Goal: Find specific page/section: Find specific page/section

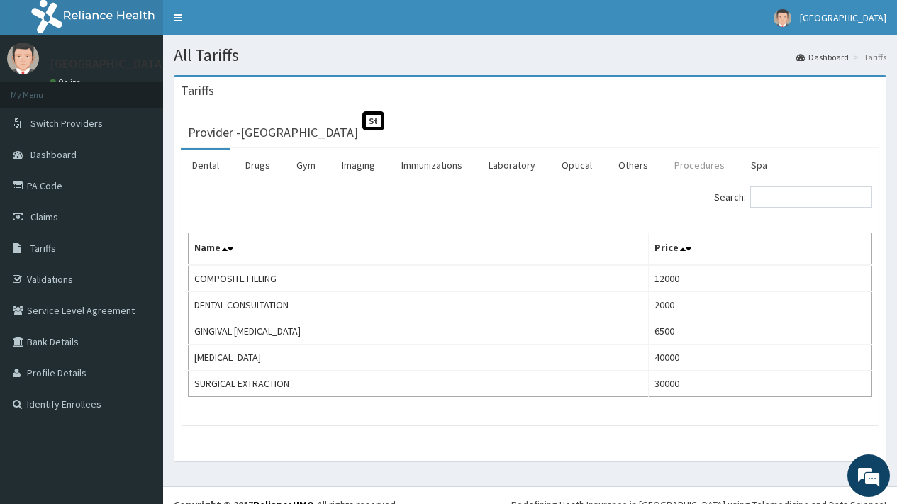
click at [692, 166] on link "Procedures" at bounding box center [699, 165] width 73 height 30
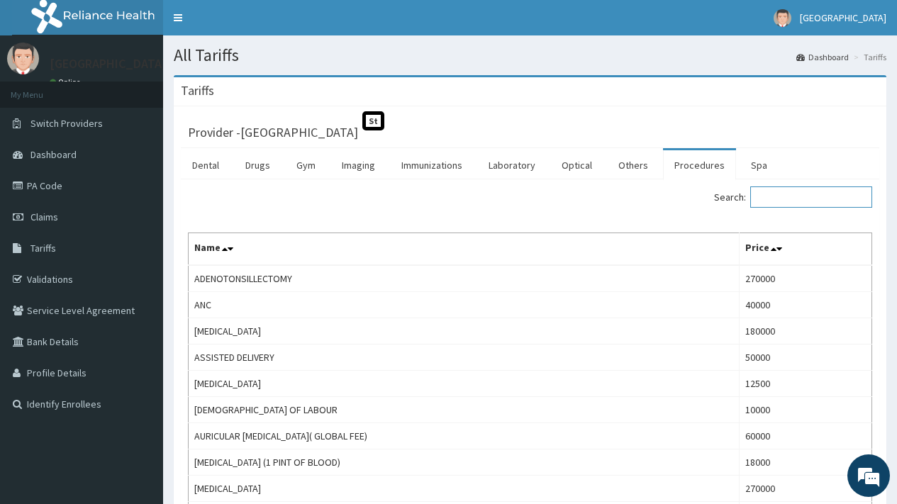
click at [785, 198] on input "Search:" at bounding box center [811, 196] width 122 height 21
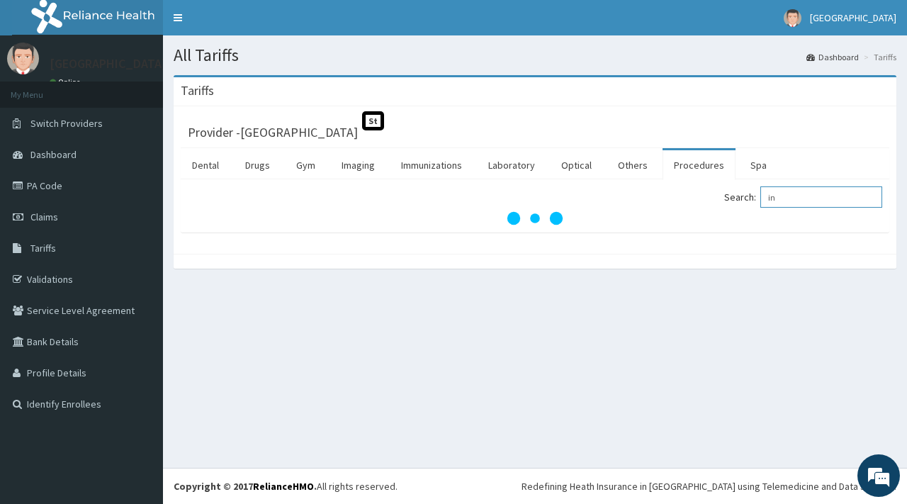
type input "i"
type input "sho"
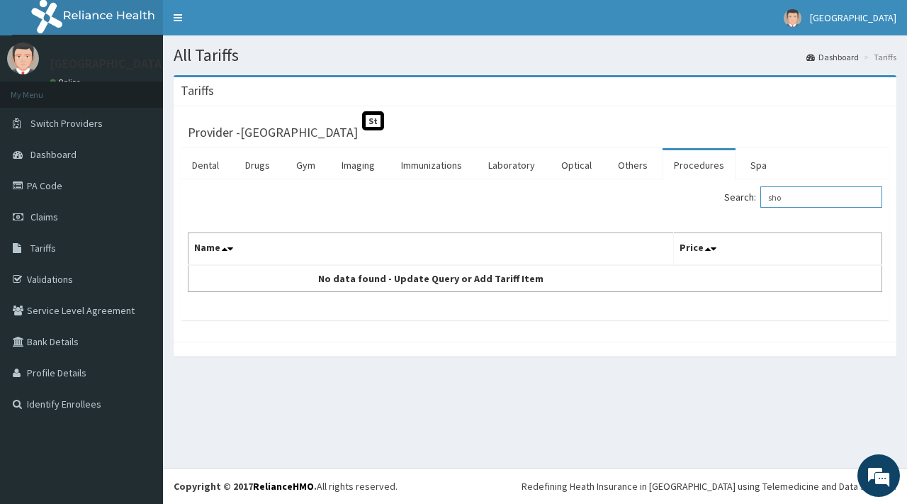
drag, startPoint x: 901, startPoint y: 134, endPoint x: 907, endPoint y: 248, distance: 114.3
click at [907, 248] on html "R EL Toggle navigation Meridian Hospital Meridian Hospital - meridianhospitalph…" at bounding box center [453, 252] width 907 height 504
click at [807, 198] on input "sho" at bounding box center [822, 196] width 122 height 21
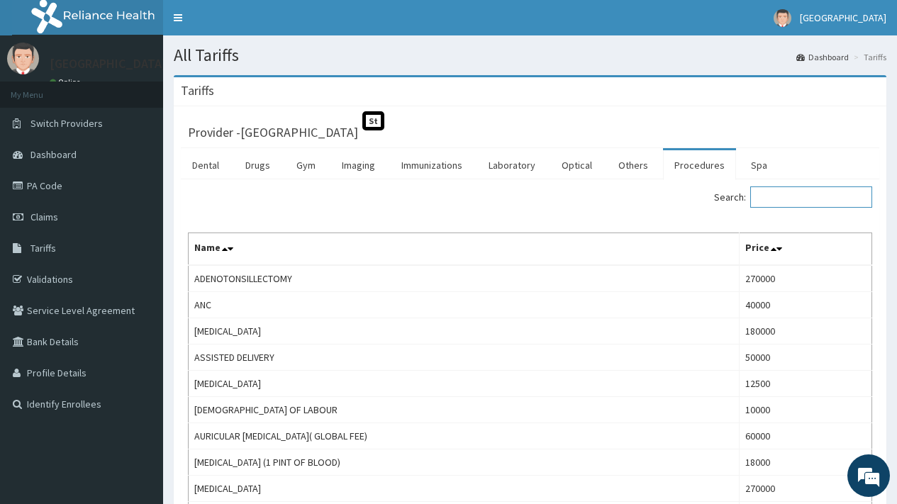
click at [800, 201] on input "Search:" at bounding box center [811, 196] width 122 height 21
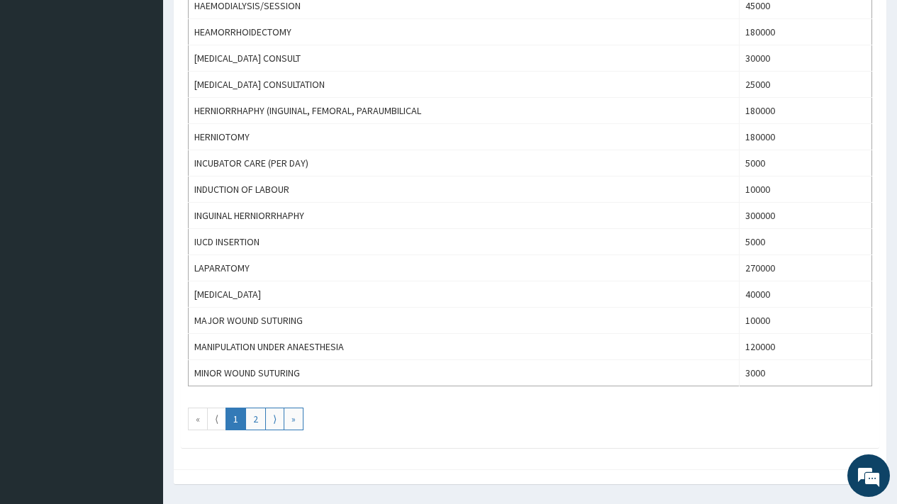
scroll to position [1232, 0]
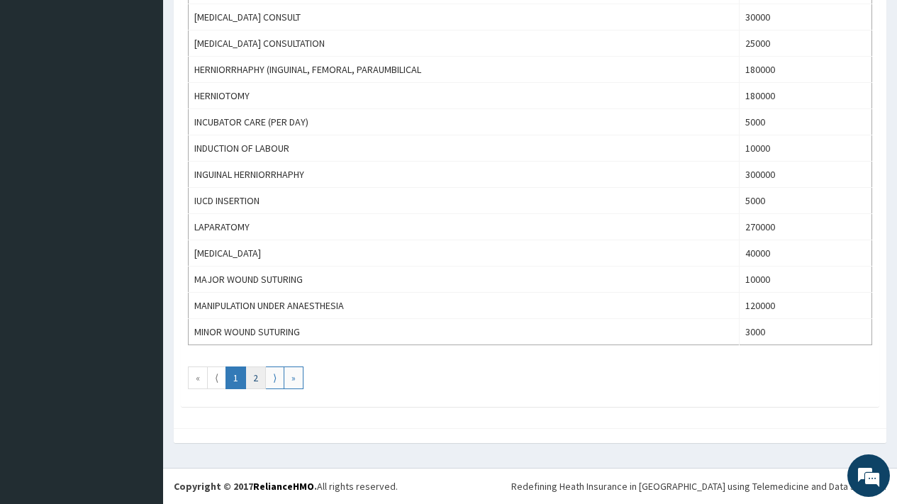
click at [254, 377] on link "2" at bounding box center [255, 377] width 21 height 23
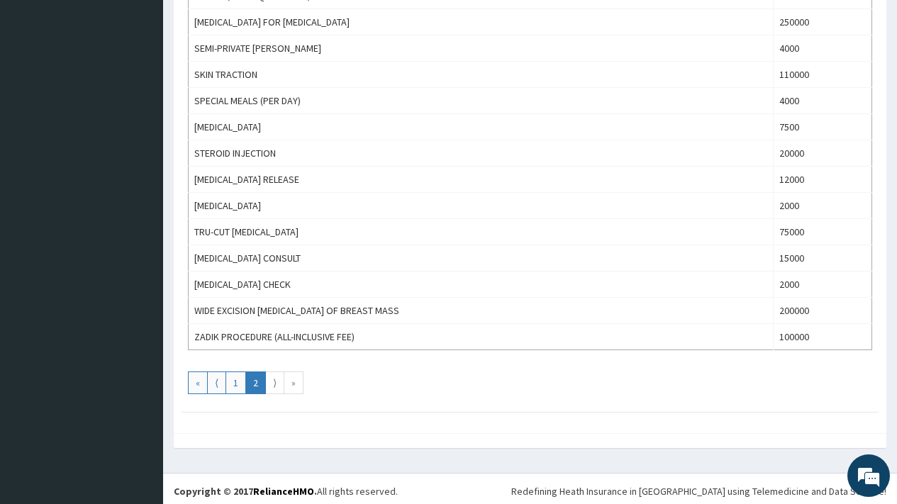
scroll to position [970, 0]
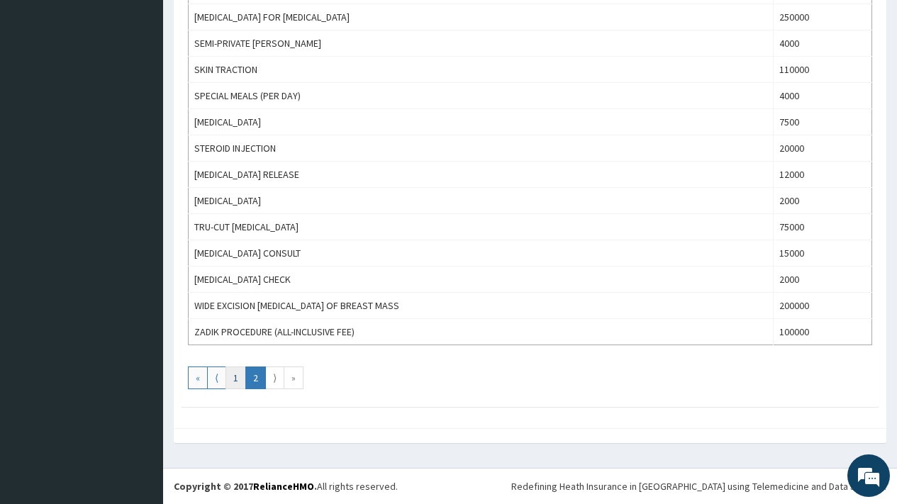
click at [240, 374] on link "1" at bounding box center [235, 377] width 21 height 23
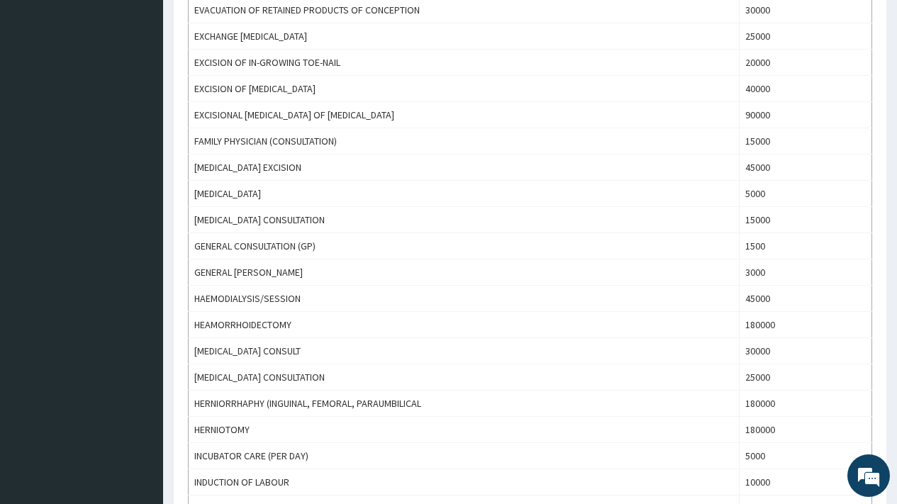
scroll to position [1232, 0]
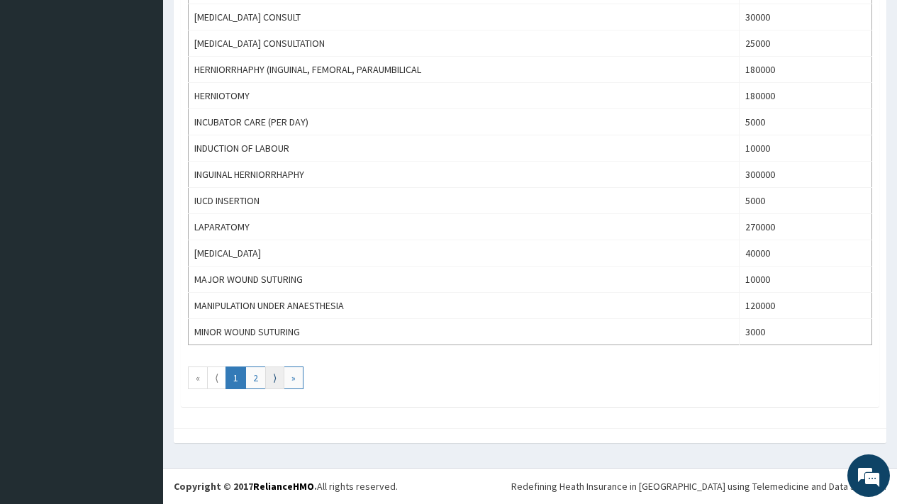
click at [276, 379] on link "⟩" at bounding box center [274, 377] width 19 height 23
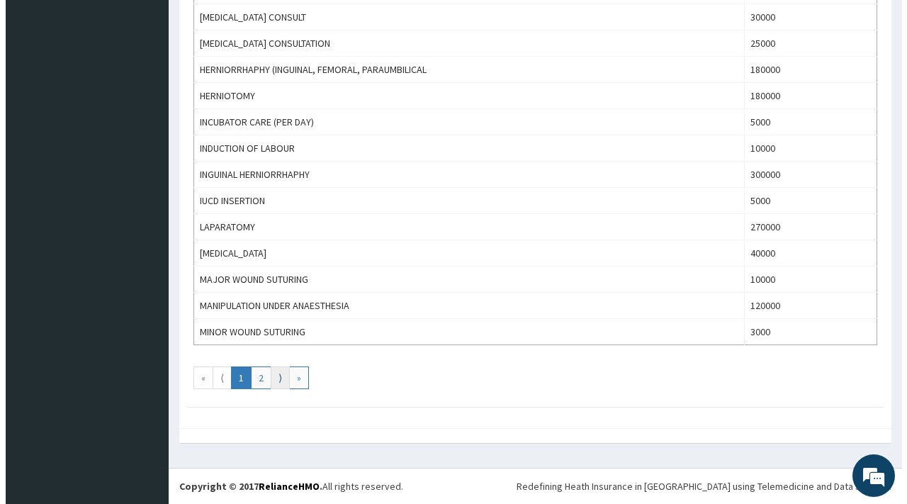
scroll to position [0, 0]
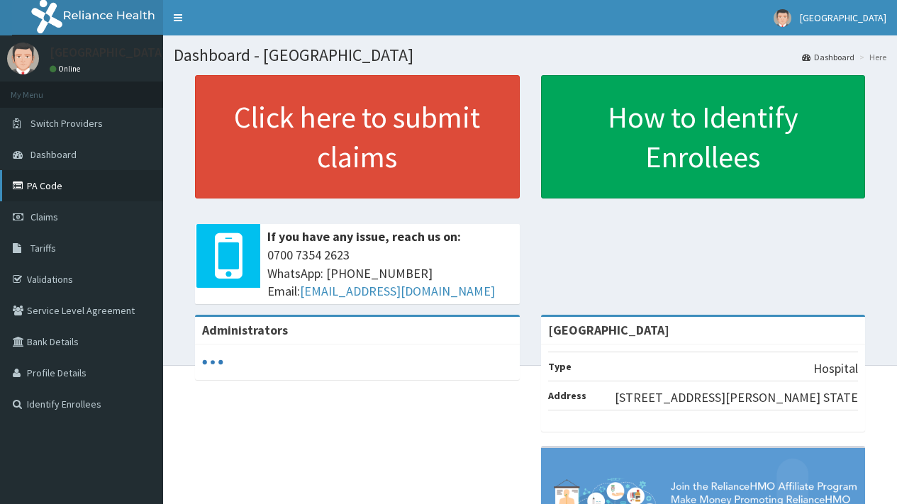
click at [45, 184] on link "PA Code" at bounding box center [81, 185] width 163 height 31
